Goal: Find specific page/section: Find specific page/section

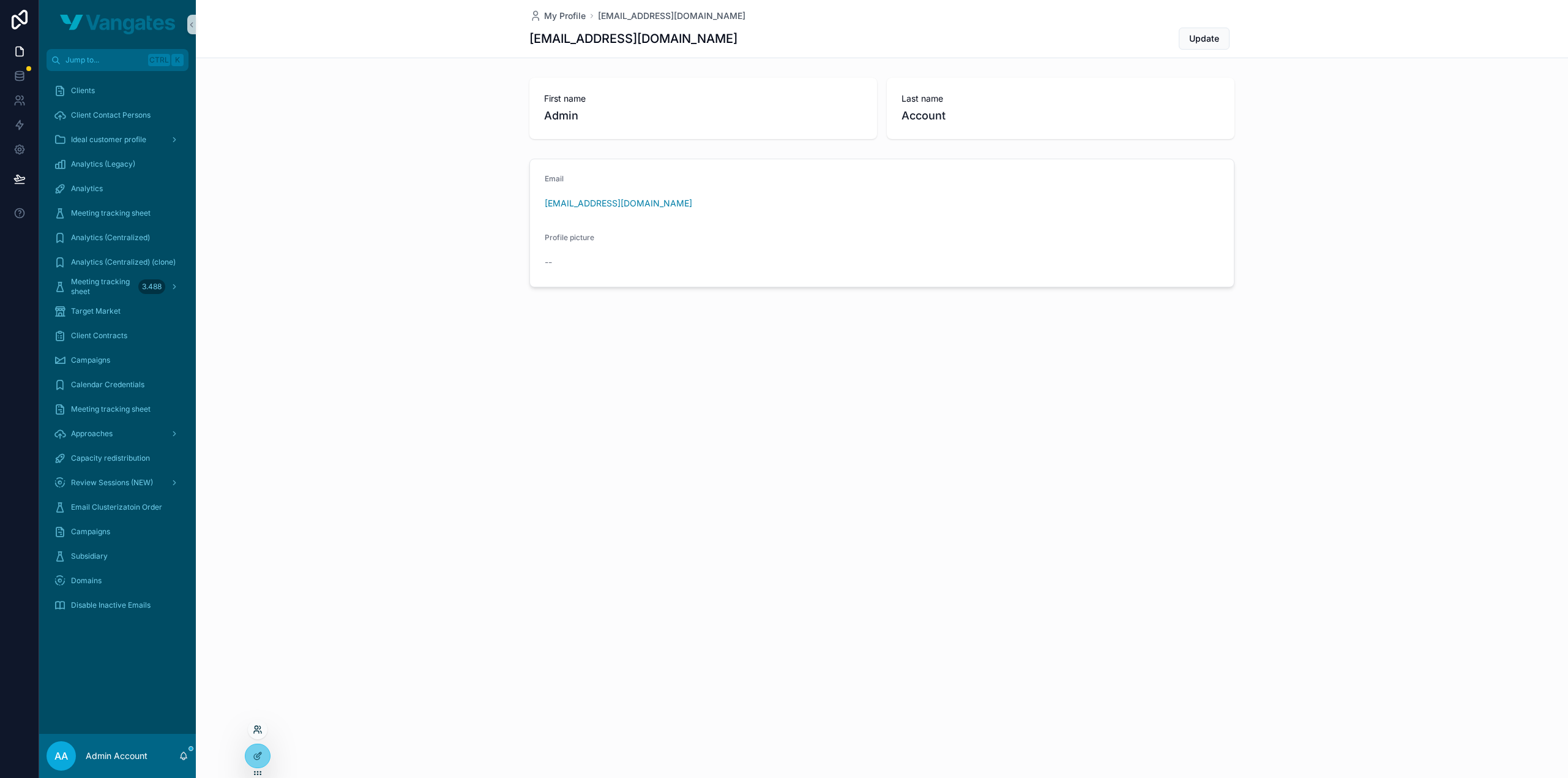
click at [252, 727] on icon at bounding box center [257, 729] width 10 height 10
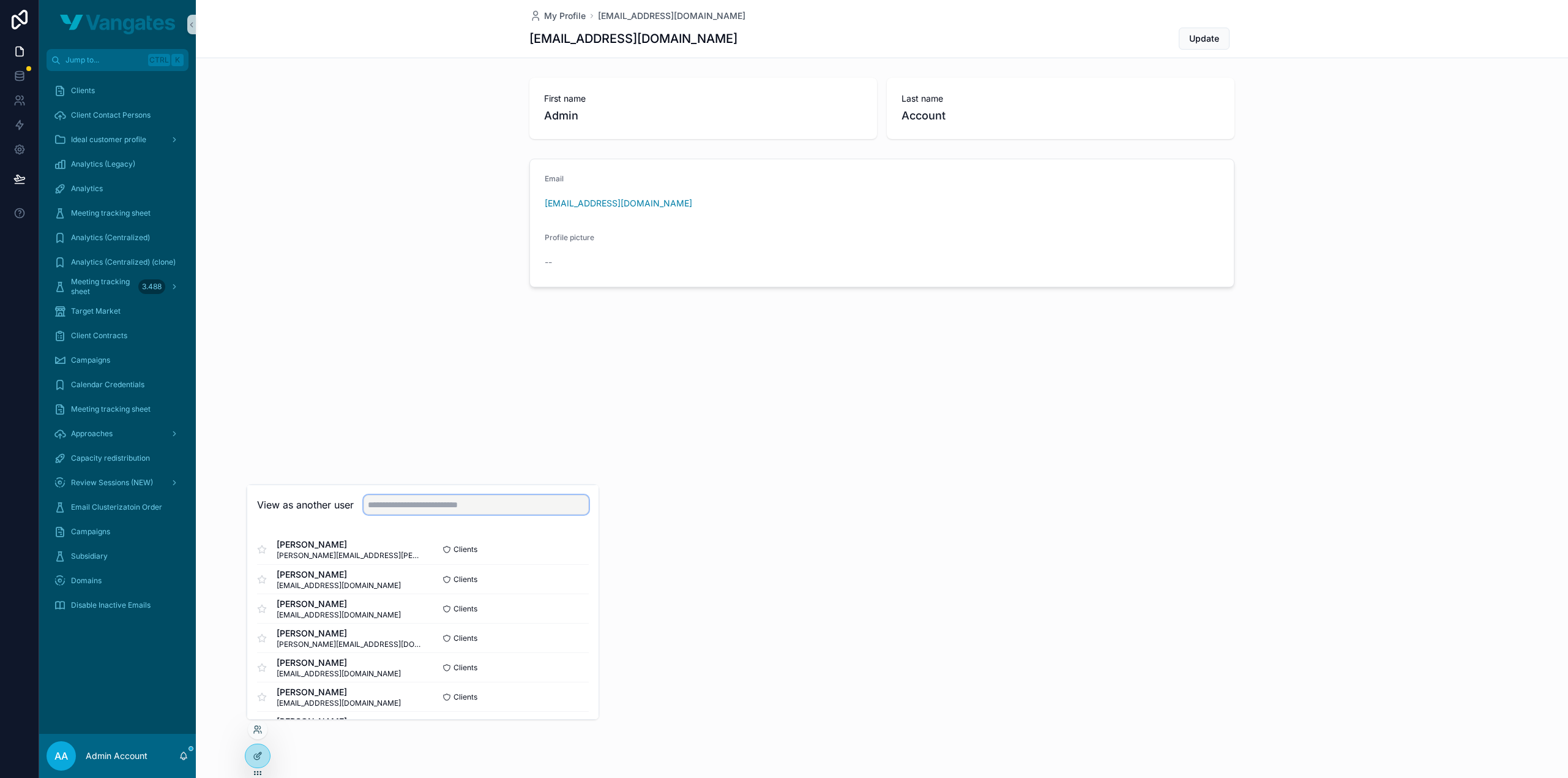
click at [418, 502] on input "text" at bounding box center [476, 504] width 225 height 19
type input "*****"
click at [583, 544] on button "Select" at bounding box center [573, 548] width 32 height 17
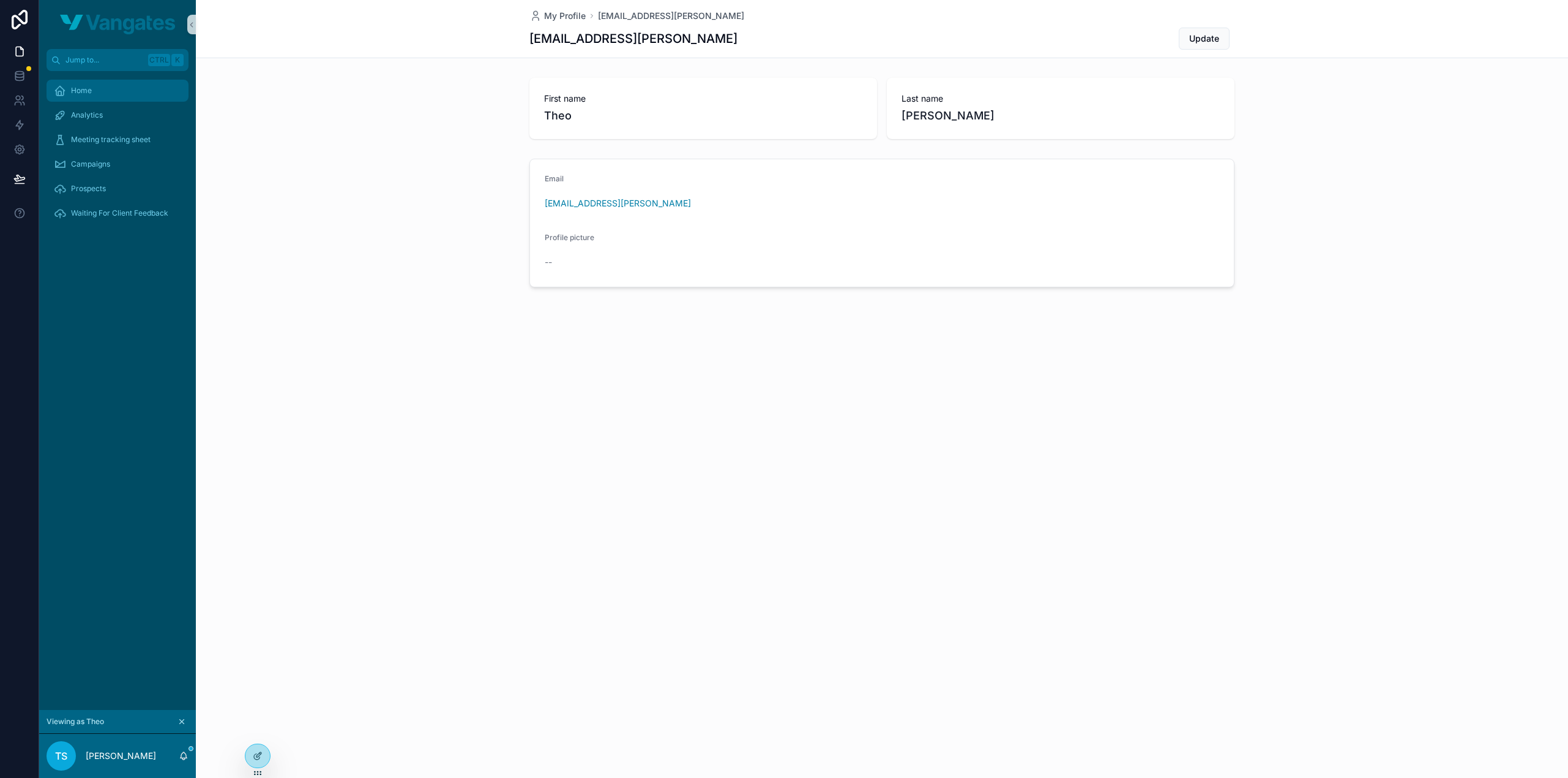
click at [95, 85] on div "Home" at bounding box center [118, 90] width 128 height 19
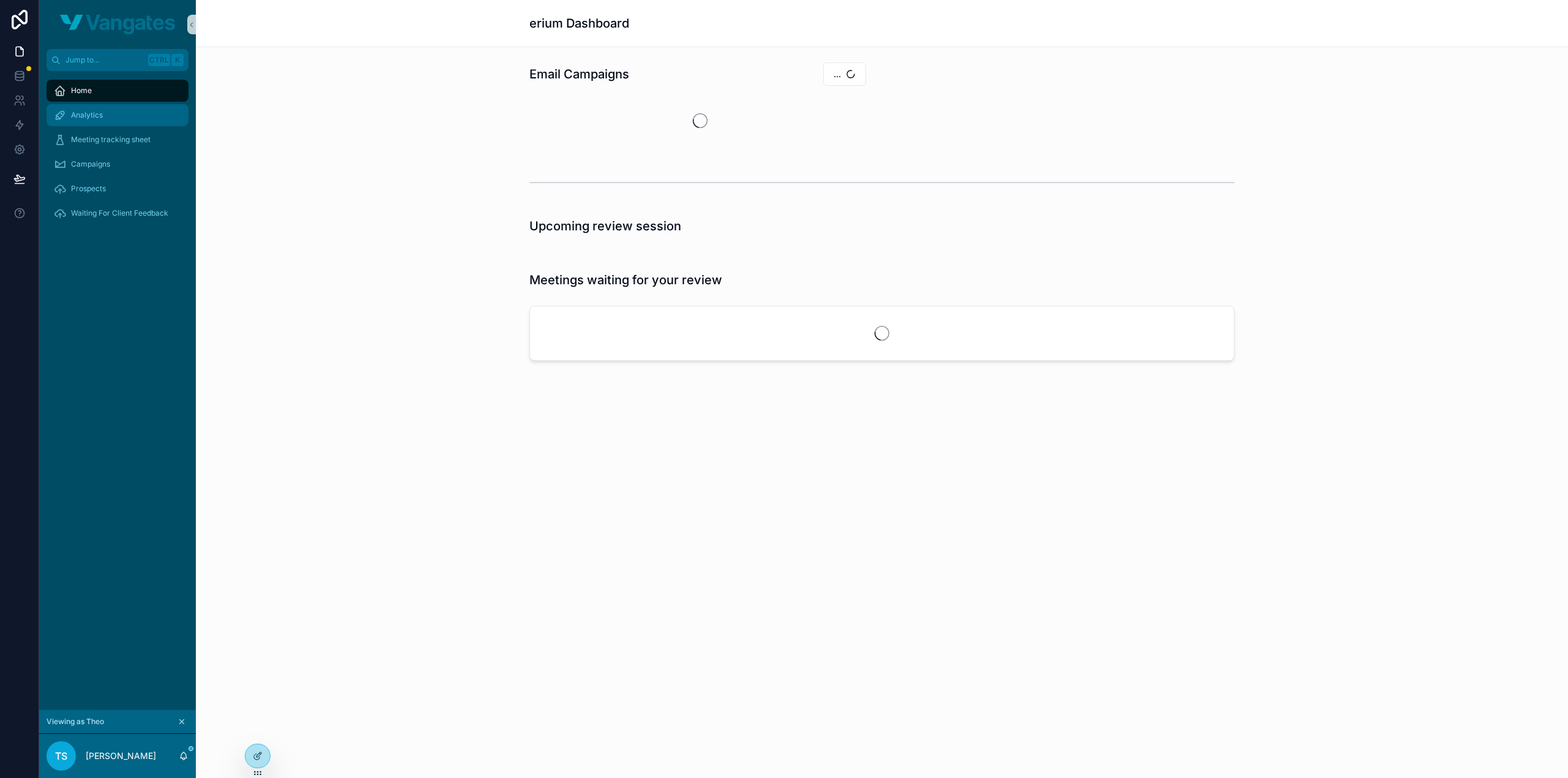
click at [102, 117] on span "Analytics" at bounding box center [86, 115] width 32 height 10
